Goal: Information Seeking & Learning: Learn about a topic

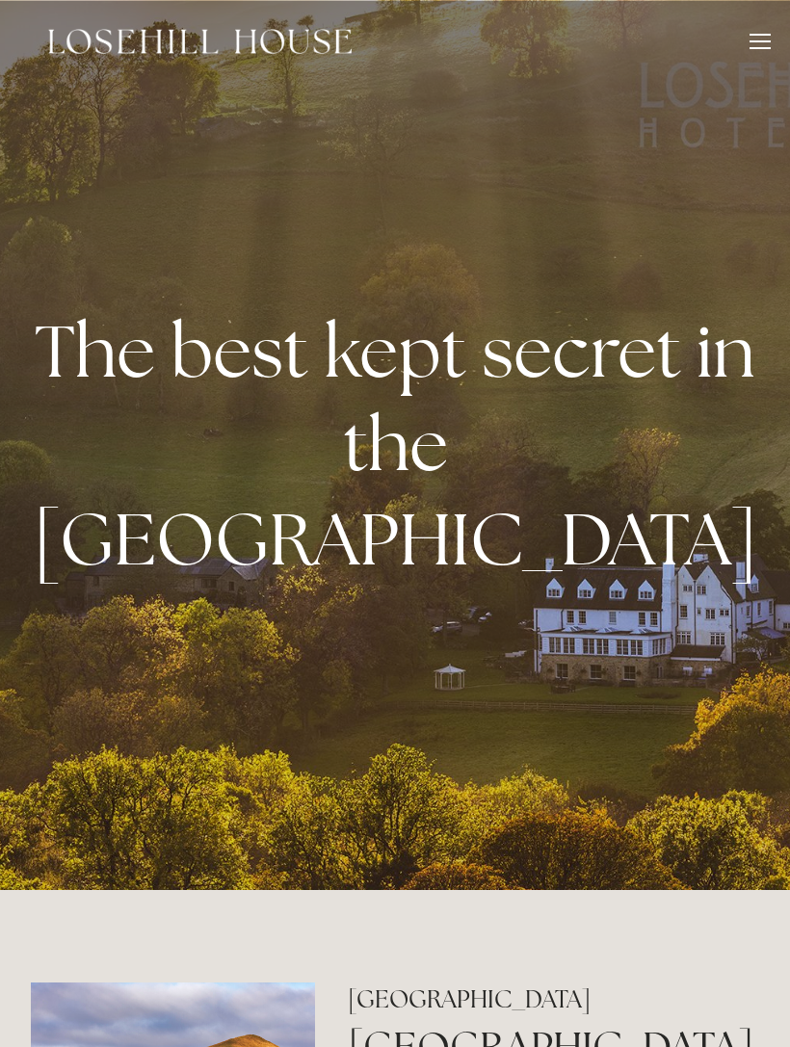
click at [763, 41] on div at bounding box center [760, 41] width 21 height 2
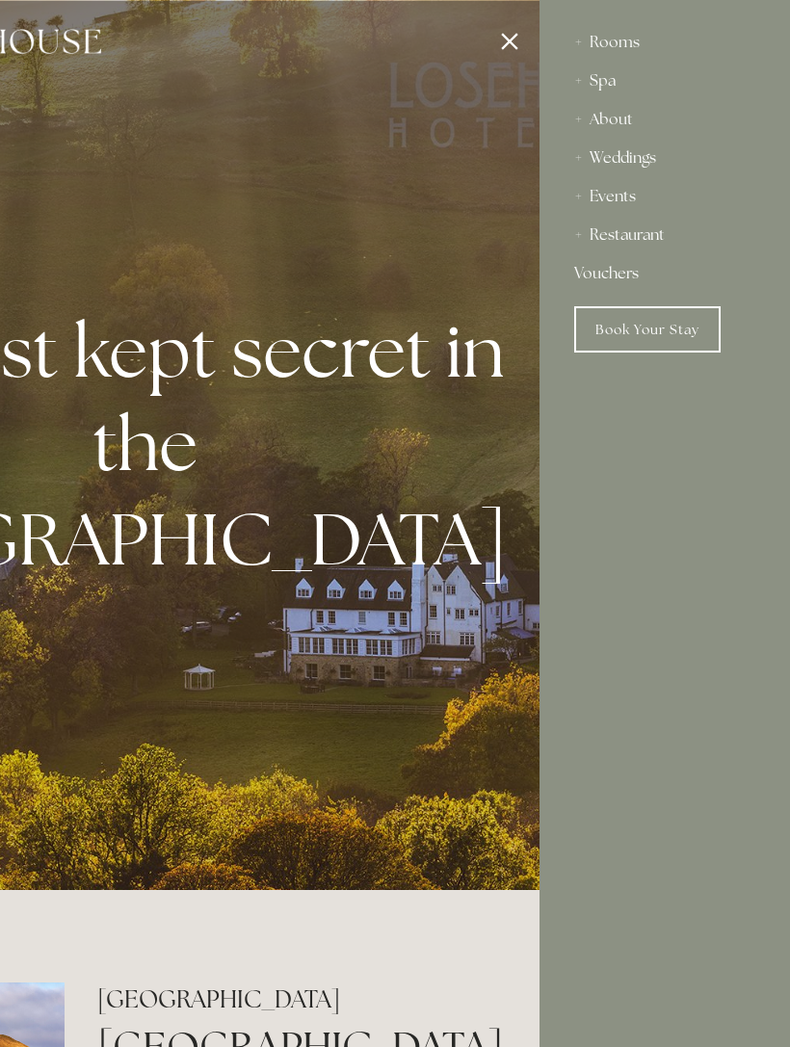
click at [658, 232] on div "Restaurant" at bounding box center [664, 235] width 181 height 39
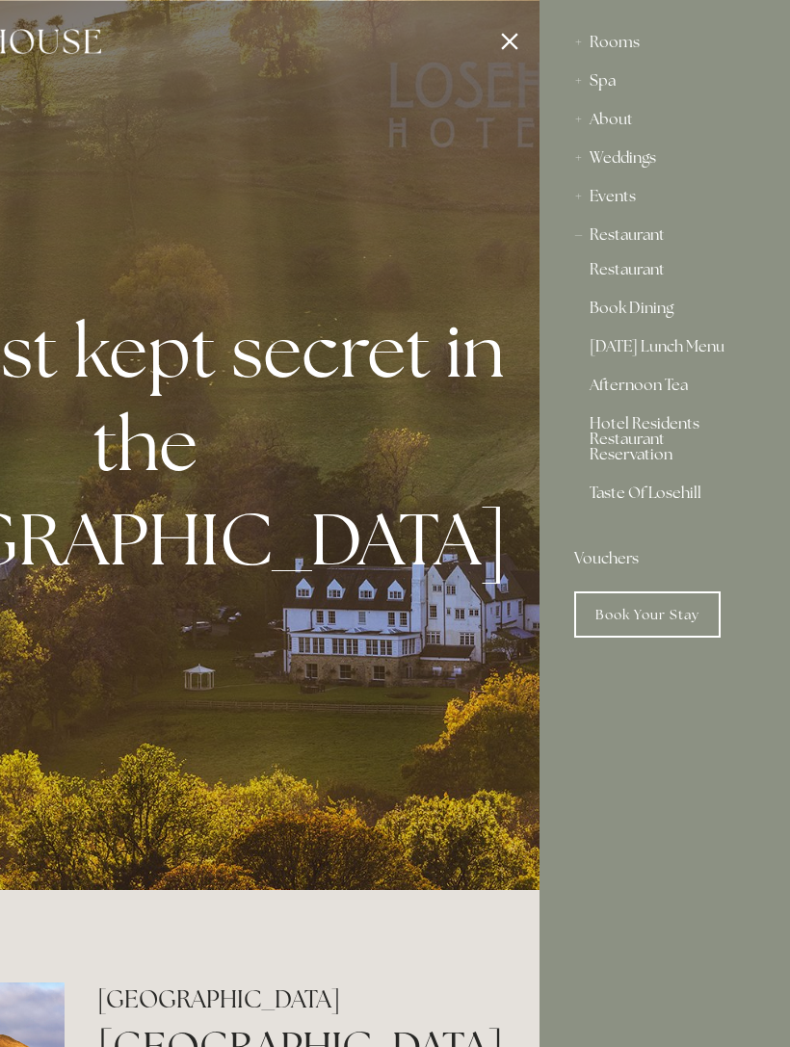
click at [653, 268] on link "Restaurant" at bounding box center [665, 273] width 150 height 23
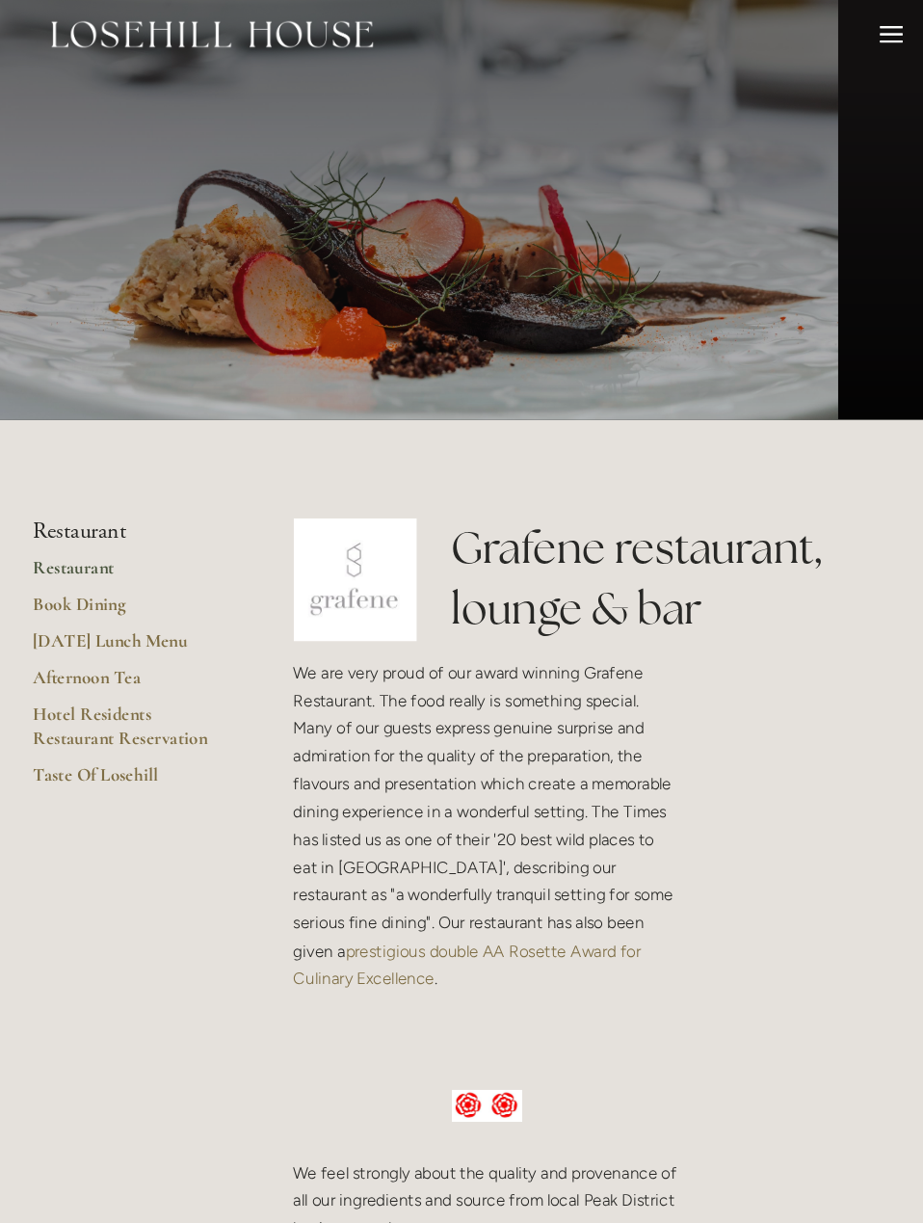
scroll to position [14, 0]
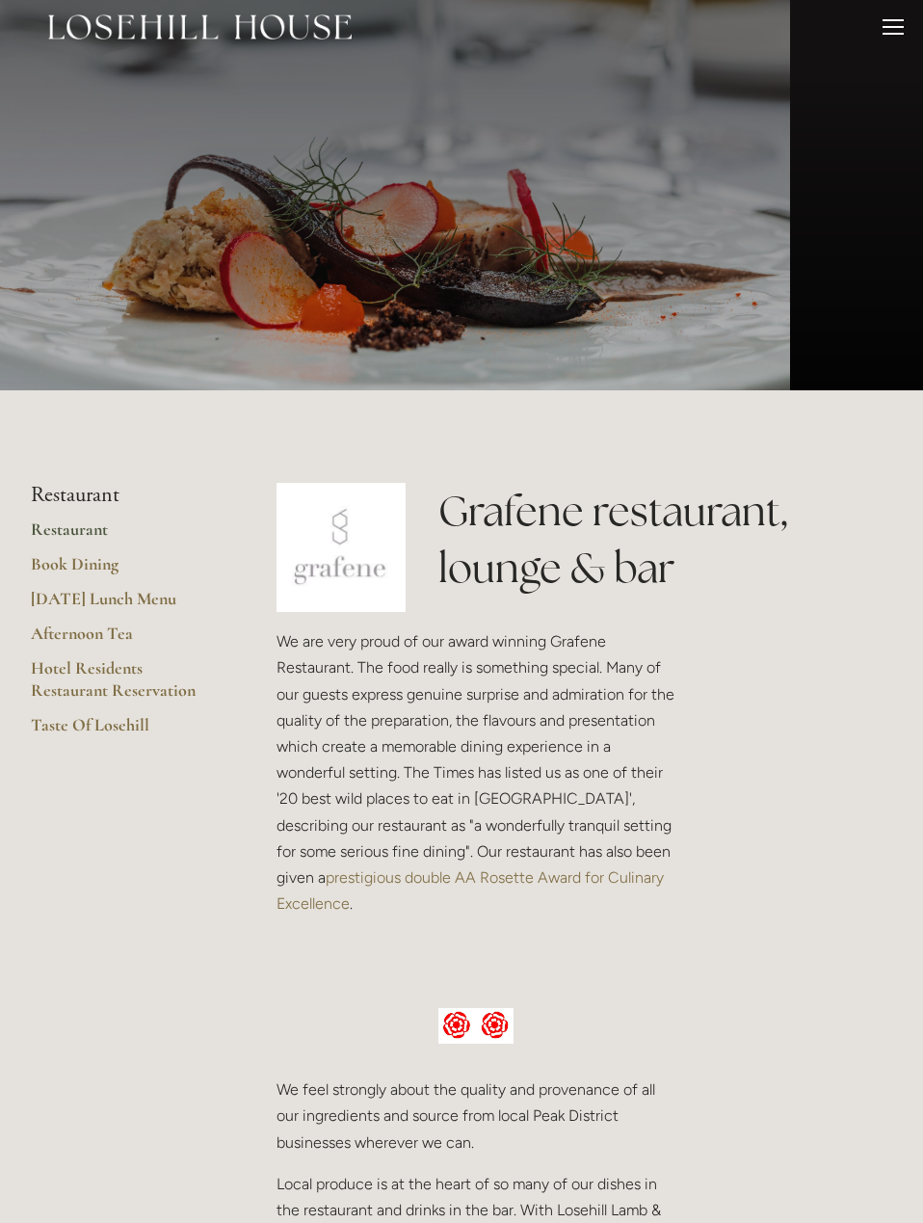
click at [166, 594] on link "[DATE] Lunch Menu" at bounding box center [123, 605] width 184 height 35
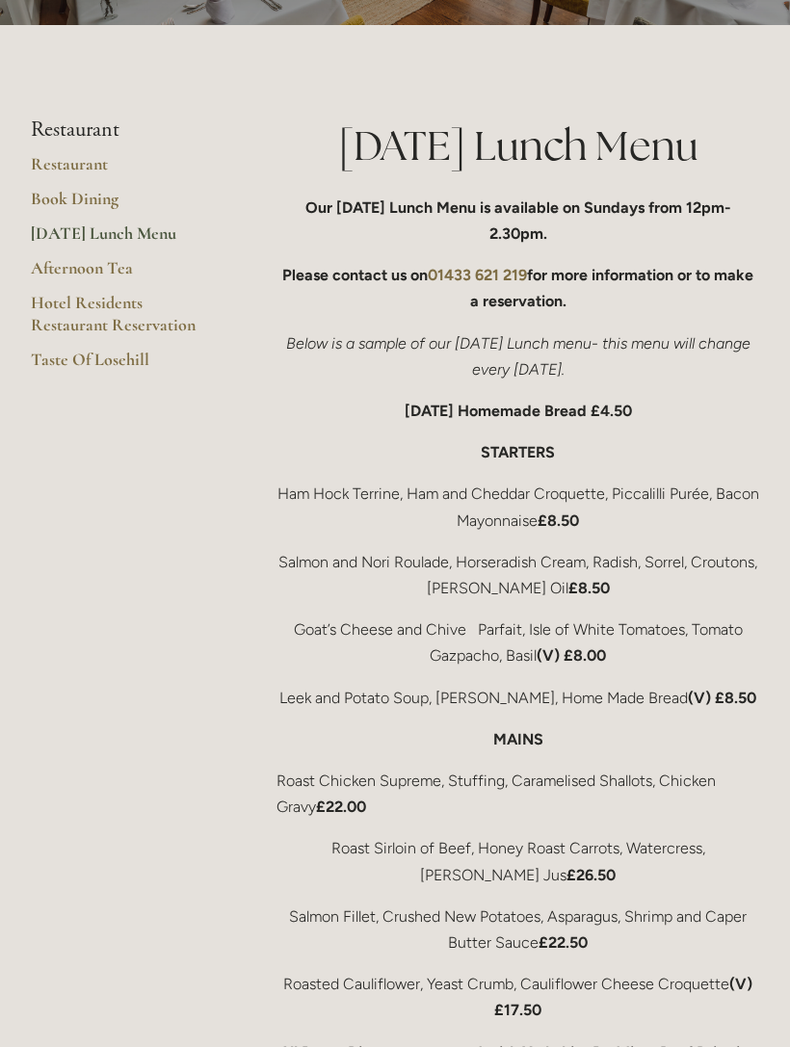
scroll to position [264, 0]
click at [90, 168] on link "Restaurant" at bounding box center [123, 170] width 184 height 35
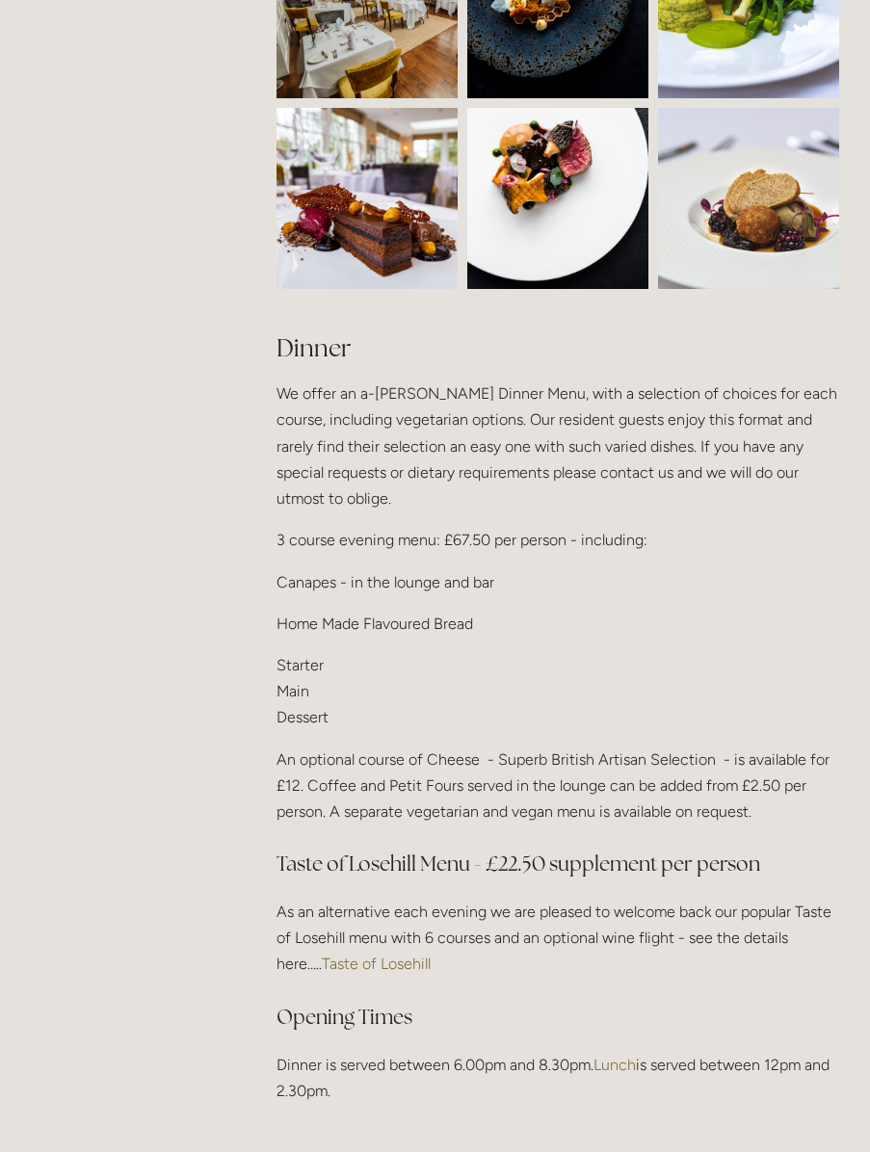
scroll to position [1975, 0]
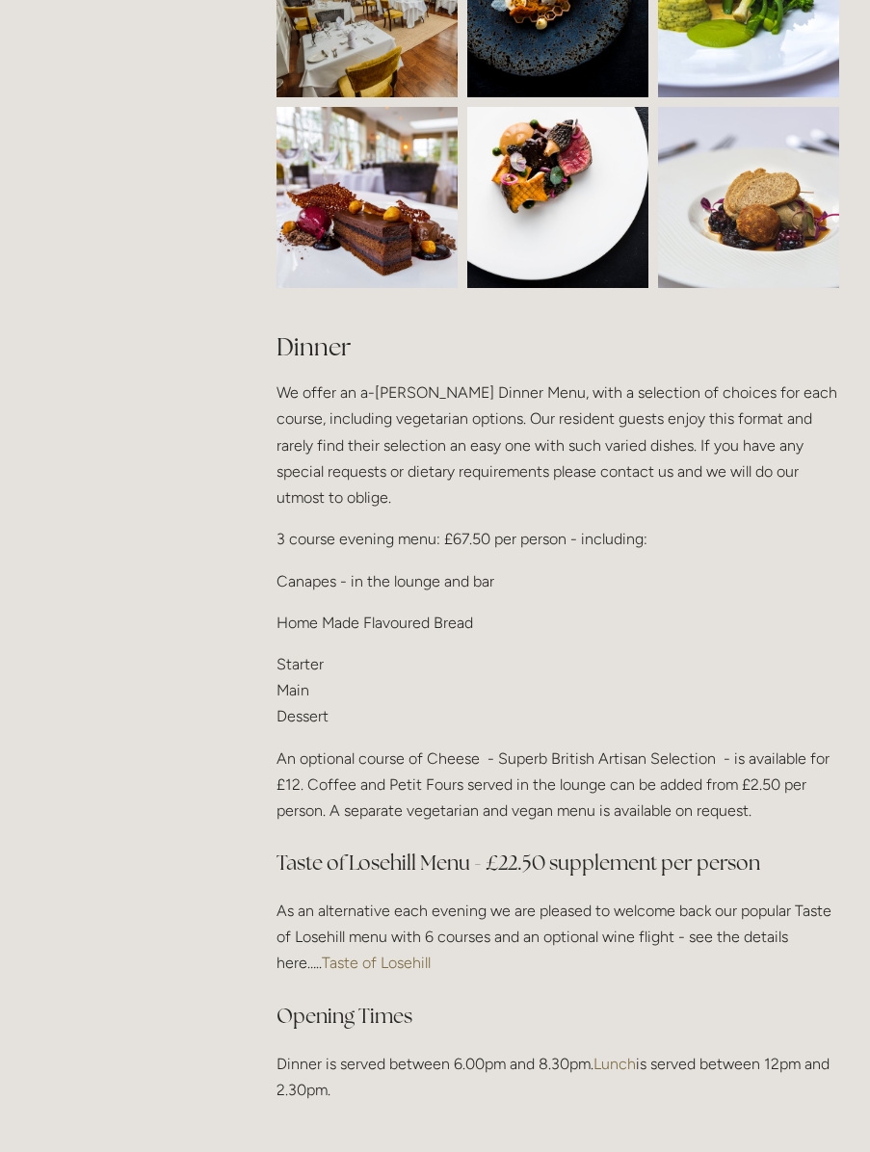
click at [369, 954] on link "Taste of Losehill" at bounding box center [376, 963] width 109 height 18
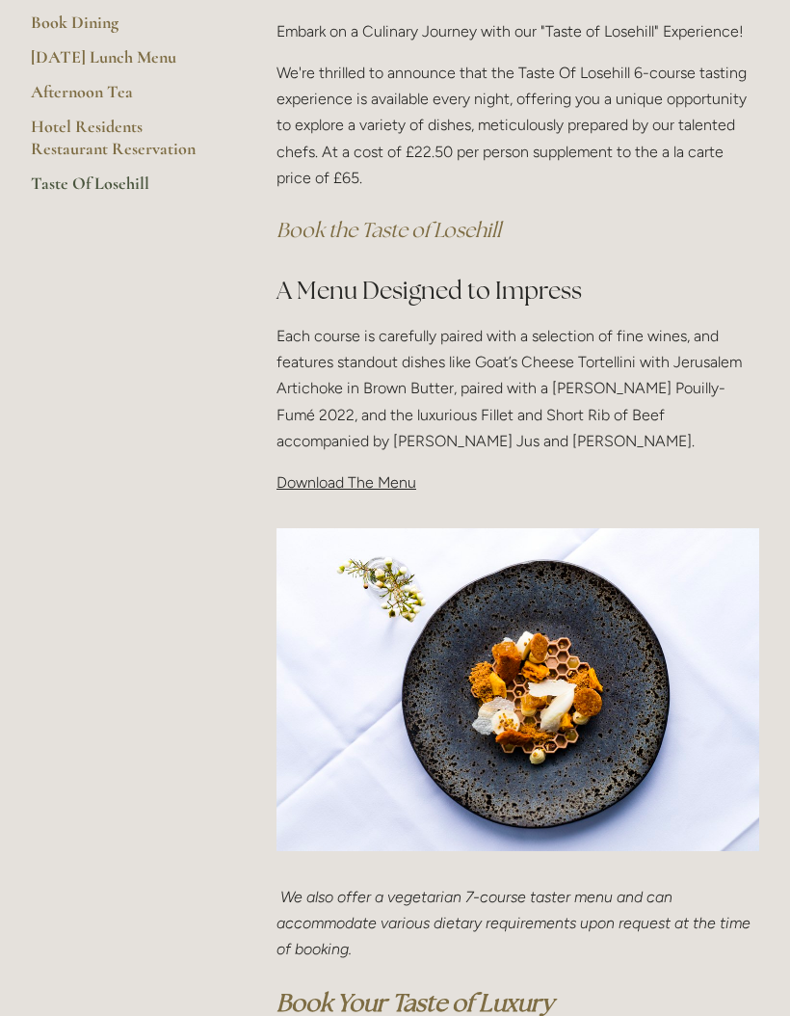
scroll to position [332, 0]
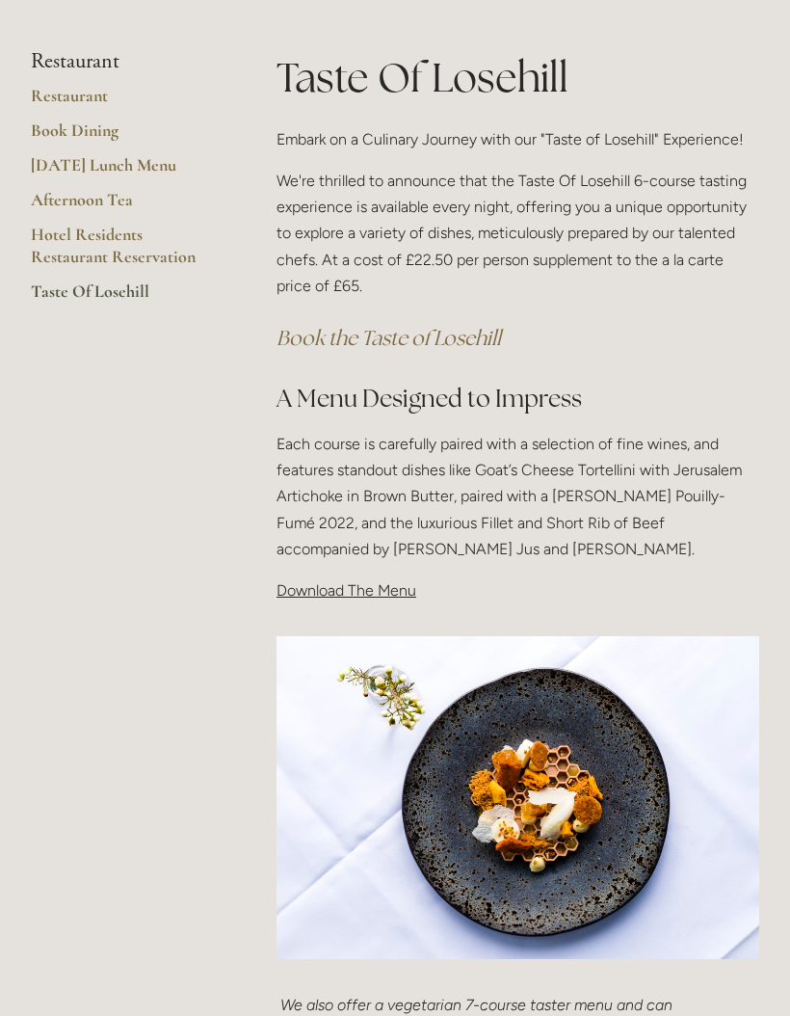
click at [395, 594] on span "Download The Menu" at bounding box center [347, 590] width 140 height 18
click at [396, 581] on span "Download The Menu" at bounding box center [347, 590] width 140 height 18
click at [368, 581] on span "Download The Menu" at bounding box center [347, 590] width 140 height 18
click at [352, 594] on span "Download The Menu" at bounding box center [347, 590] width 140 height 18
click at [350, 592] on span "Download The Menu" at bounding box center [347, 590] width 140 height 18
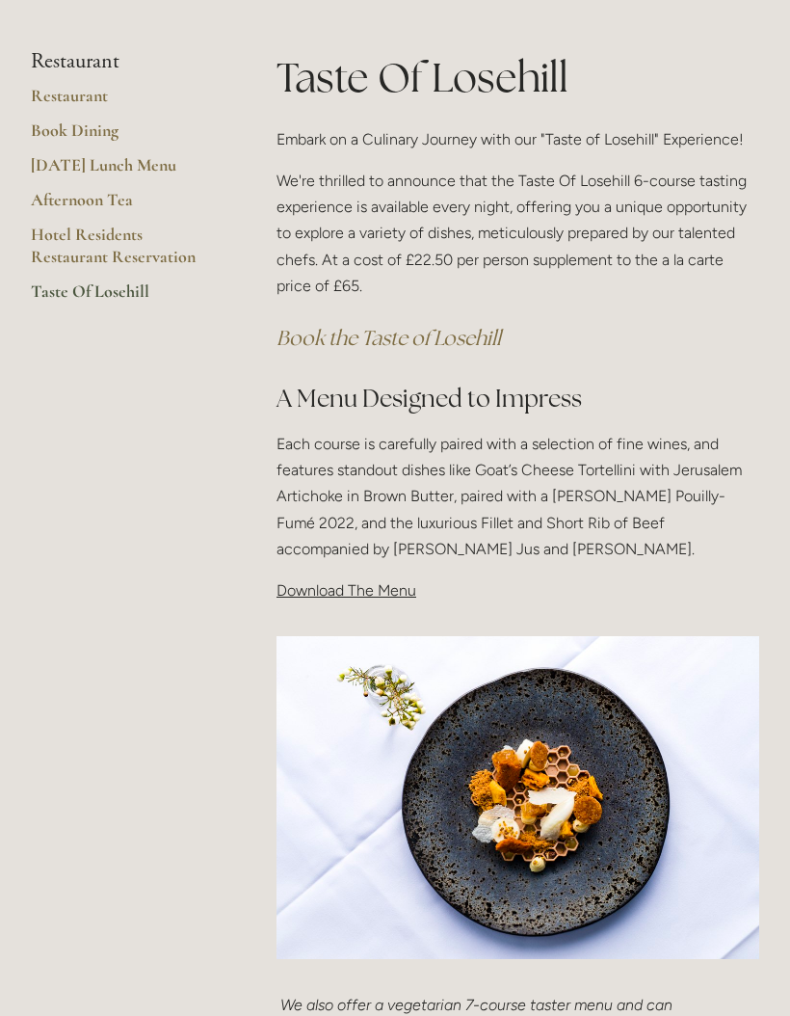
click at [363, 586] on span "Download The Menu" at bounding box center [347, 590] width 140 height 18
click at [355, 584] on span "Download The Menu" at bounding box center [347, 590] width 140 height 18
click at [349, 587] on span "Download The Menu" at bounding box center [347, 590] width 140 height 18
click at [347, 591] on span "Download The Menu" at bounding box center [347, 590] width 140 height 18
click at [351, 591] on span "Download The Menu" at bounding box center [347, 590] width 140 height 18
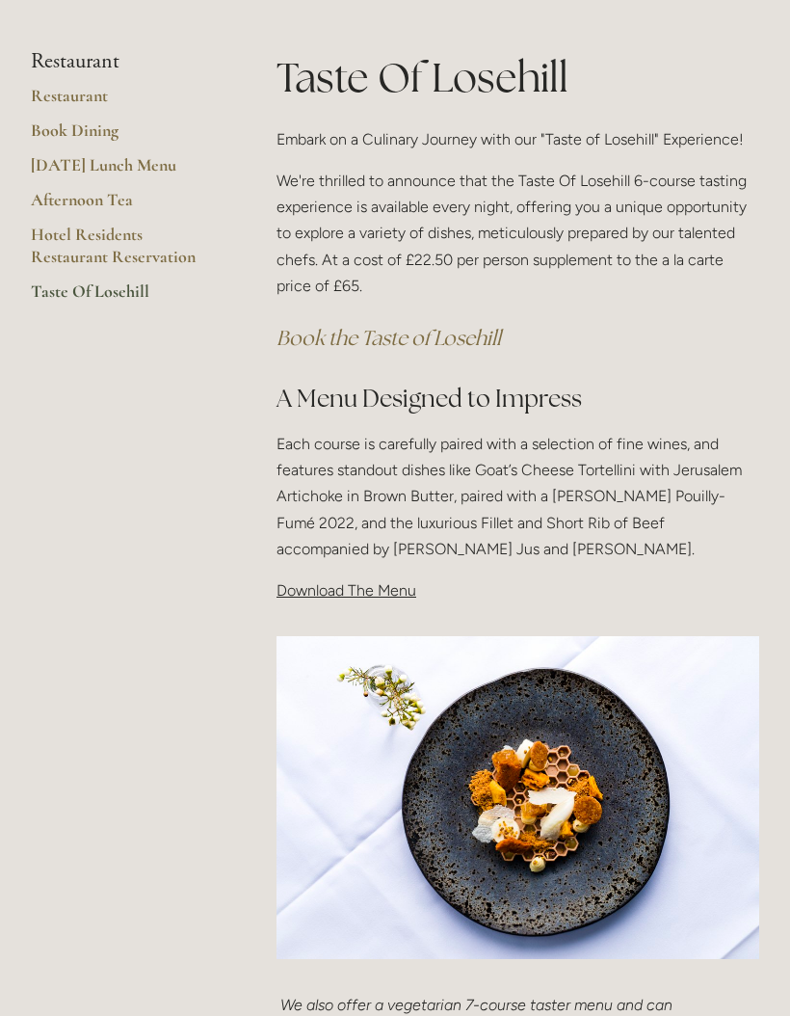
click at [359, 601] on div "Taste Of Losehill Embark on a Culinary Journey with our "Taste of Losehill" Exp…" at bounding box center [517, 334] width 515 height 570
click at [360, 606] on div "Taste Of Losehill Embark on a Culinary Journey with our "Taste of Losehill" Exp…" at bounding box center [517, 334] width 515 height 570
click at [367, 607] on div "Taste Of Losehill Embark on a Culinary Journey with our "Taste of Losehill" Exp…" at bounding box center [517, 334] width 515 height 570
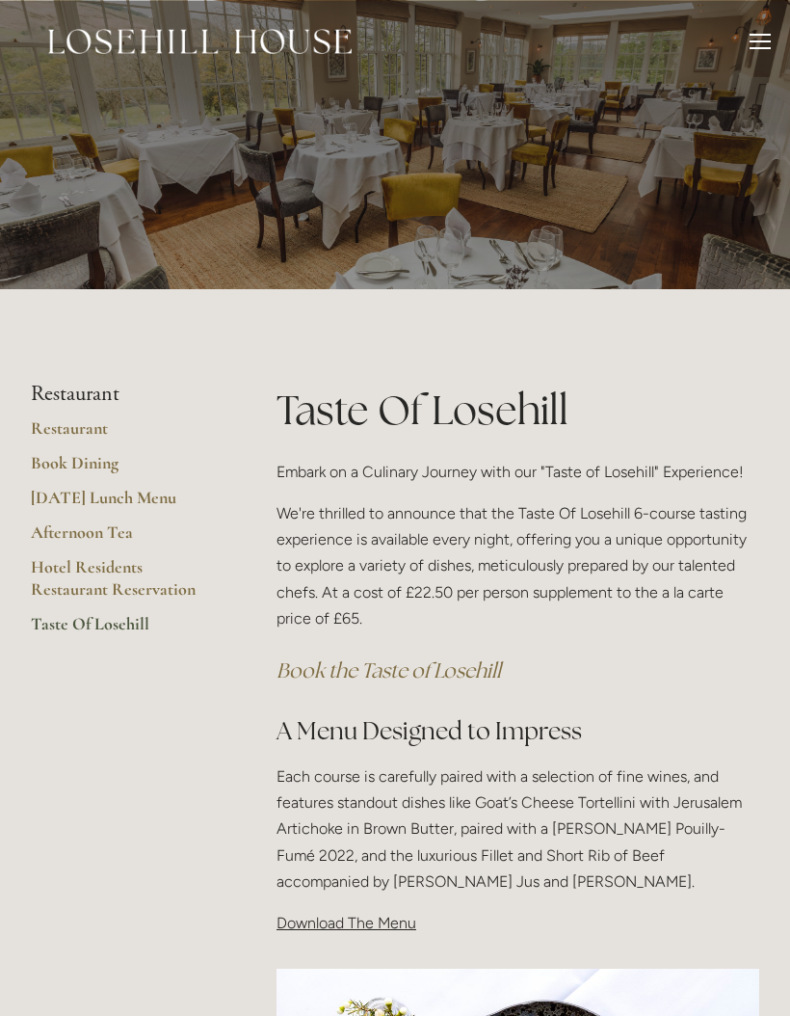
scroll to position [454, 0]
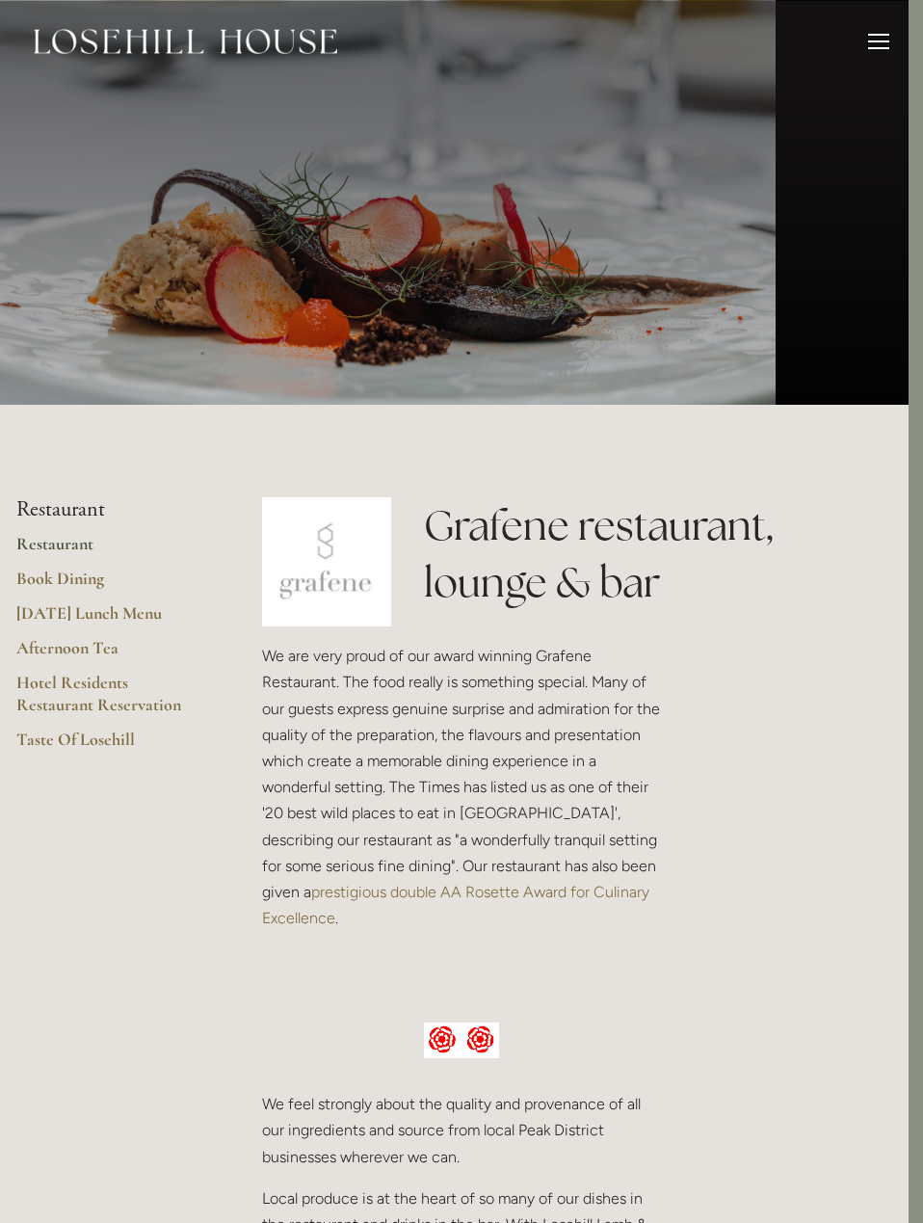
scroll to position [0, 14]
click at [869, 41] on div at bounding box center [878, 41] width 21 height 2
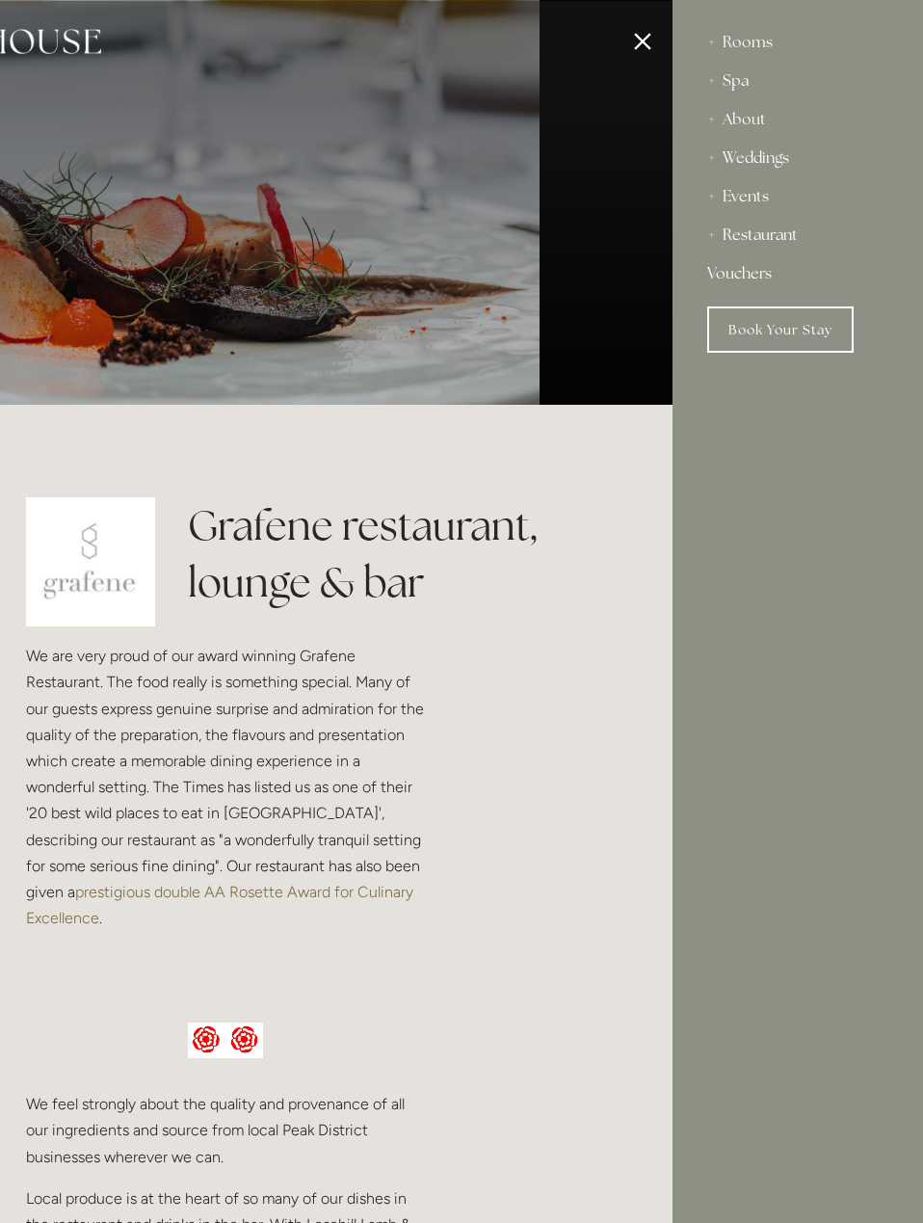
scroll to position [0, 0]
click at [747, 32] on div "Rooms" at bounding box center [797, 42] width 181 height 39
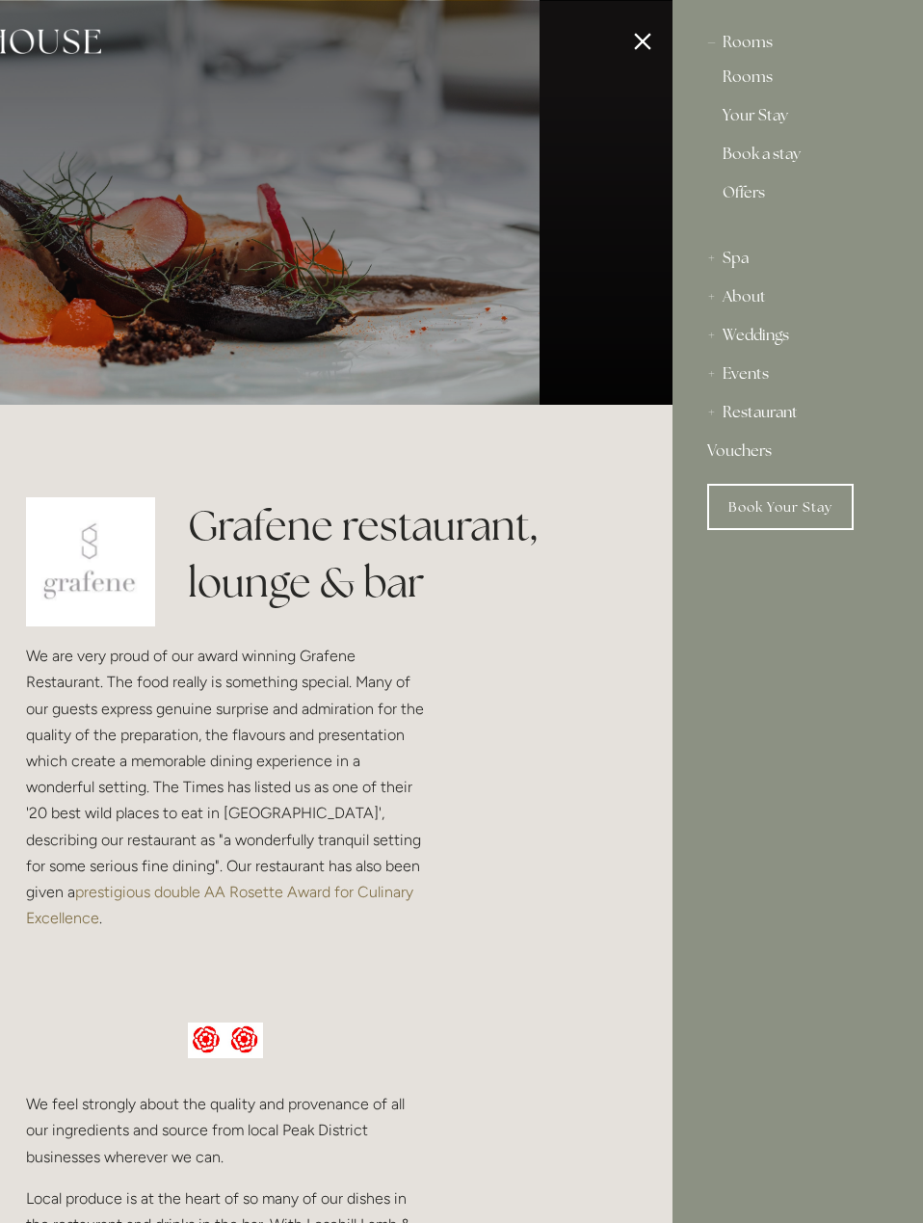
click at [772, 92] on link "Rooms" at bounding box center [798, 80] width 150 height 23
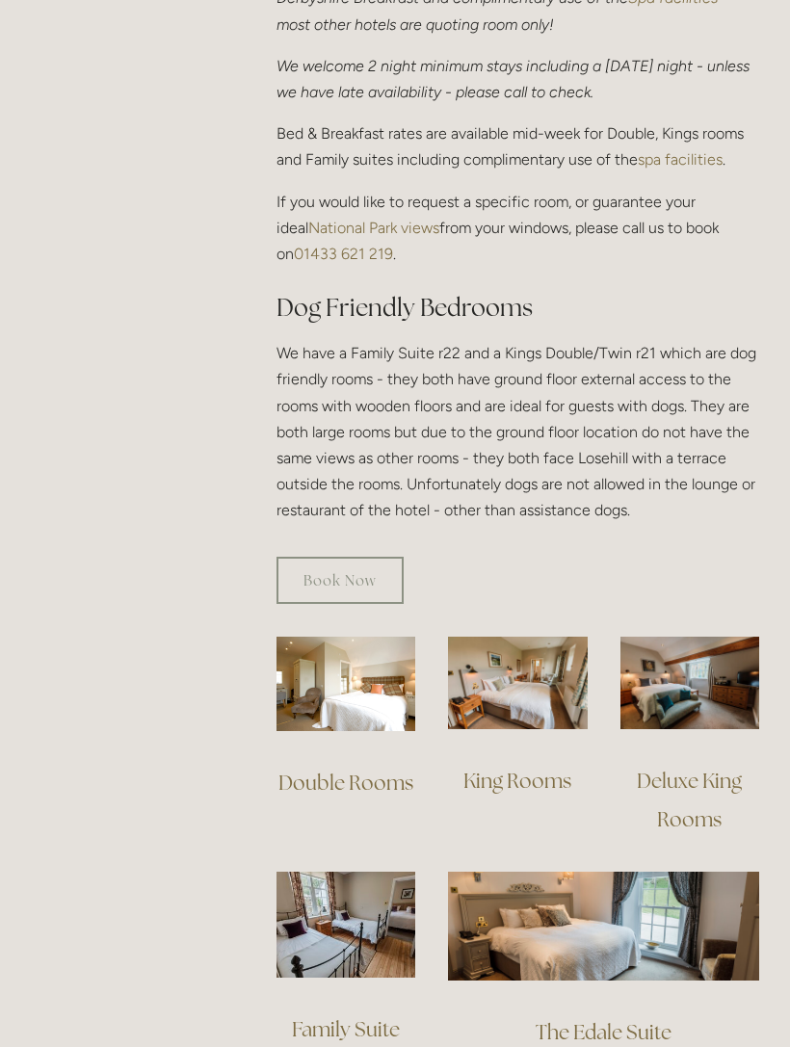
scroll to position [937, 0]
click at [532, 769] on link "King Rooms" at bounding box center [517, 782] width 108 height 26
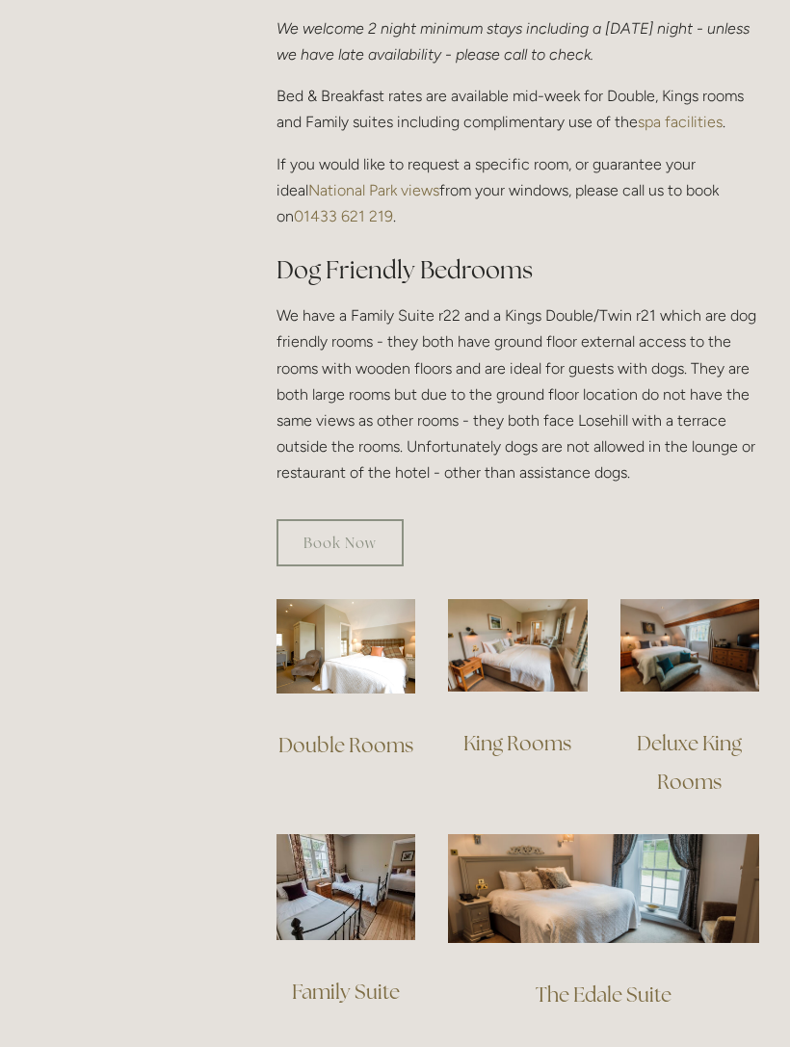
click at [720, 730] on link "Deluxe King Rooms" at bounding box center [691, 762] width 109 height 65
click at [384, 979] on link "Family Suite" at bounding box center [346, 992] width 108 height 26
click at [641, 982] on link "The Edale Suite" at bounding box center [604, 995] width 136 height 26
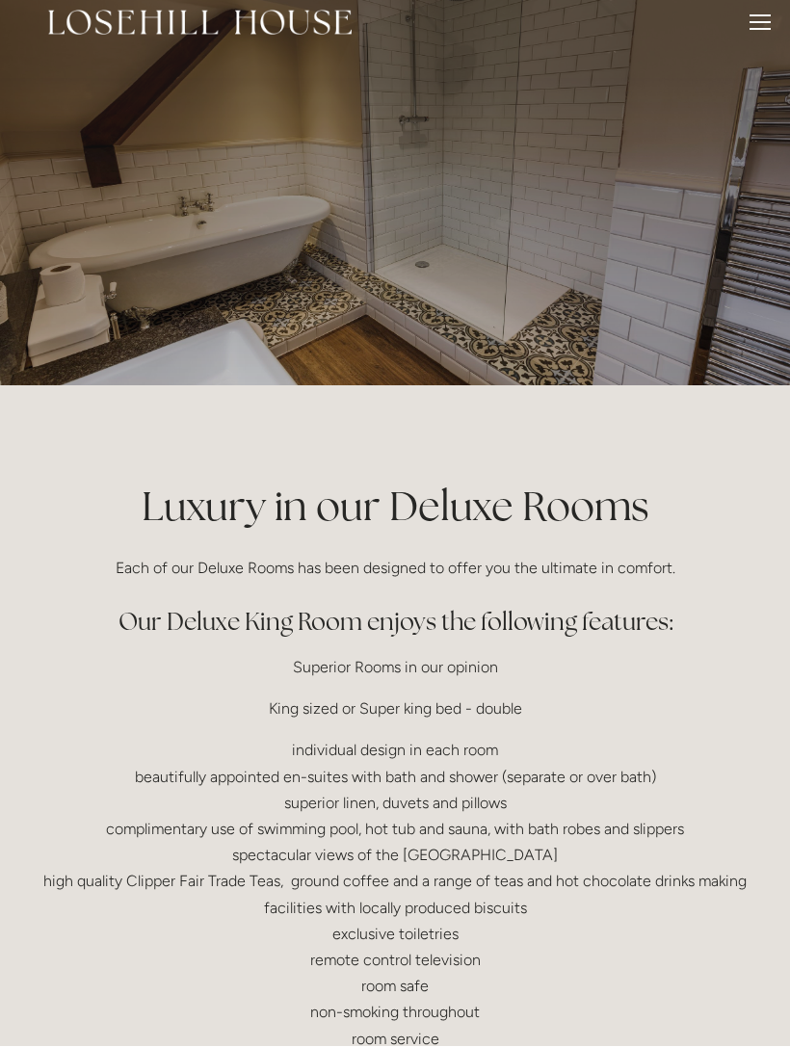
scroll to position [19, 0]
